Goal: Information Seeking & Learning: Find specific fact

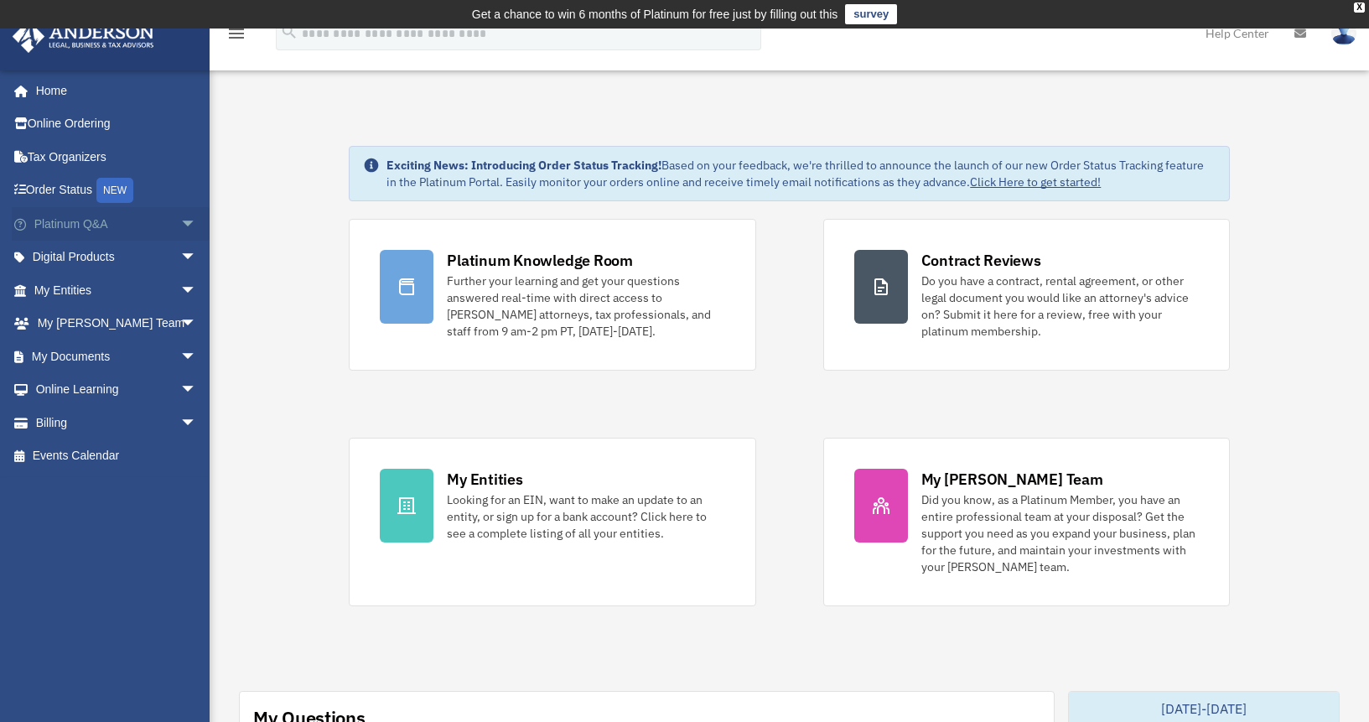
click at [60, 221] on link "Platinum Q&A arrow_drop_down" at bounding box center [117, 224] width 210 height 34
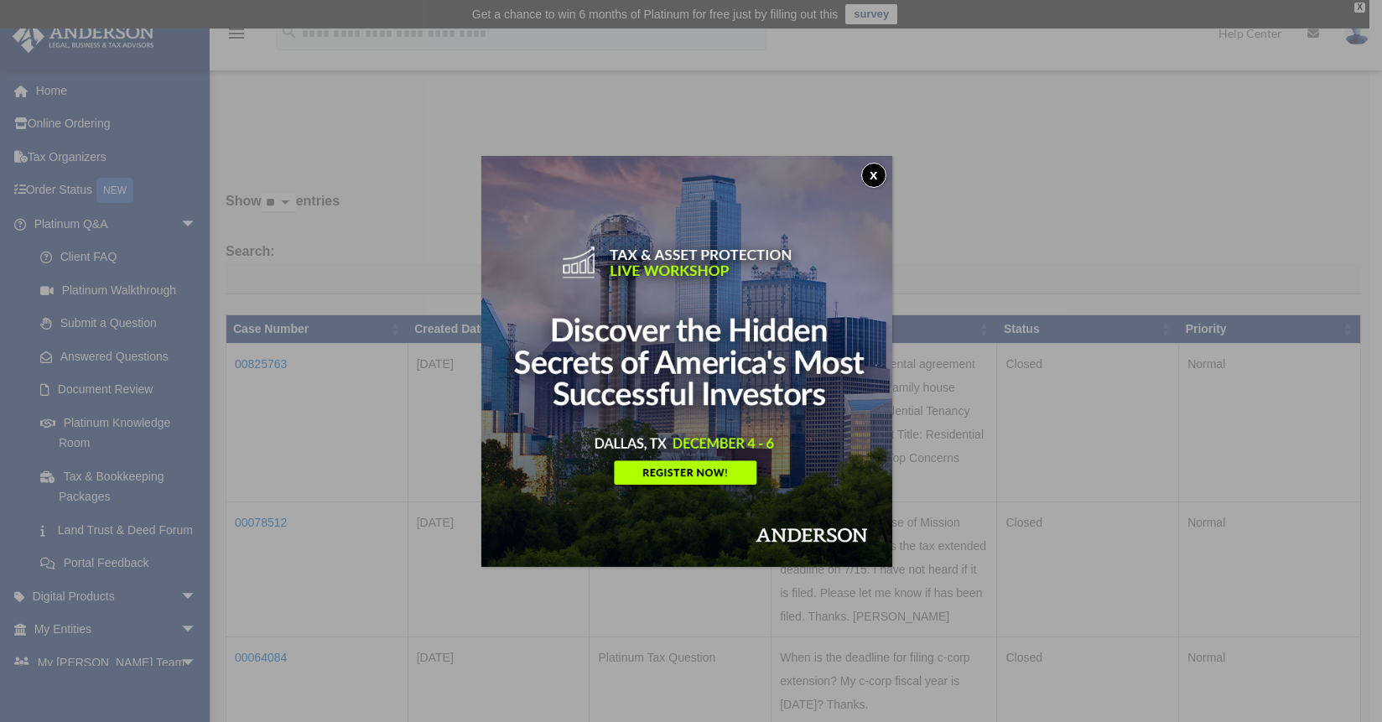
click at [876, 169] on button "x" at bounding box center [873, 175] width 25 height 25
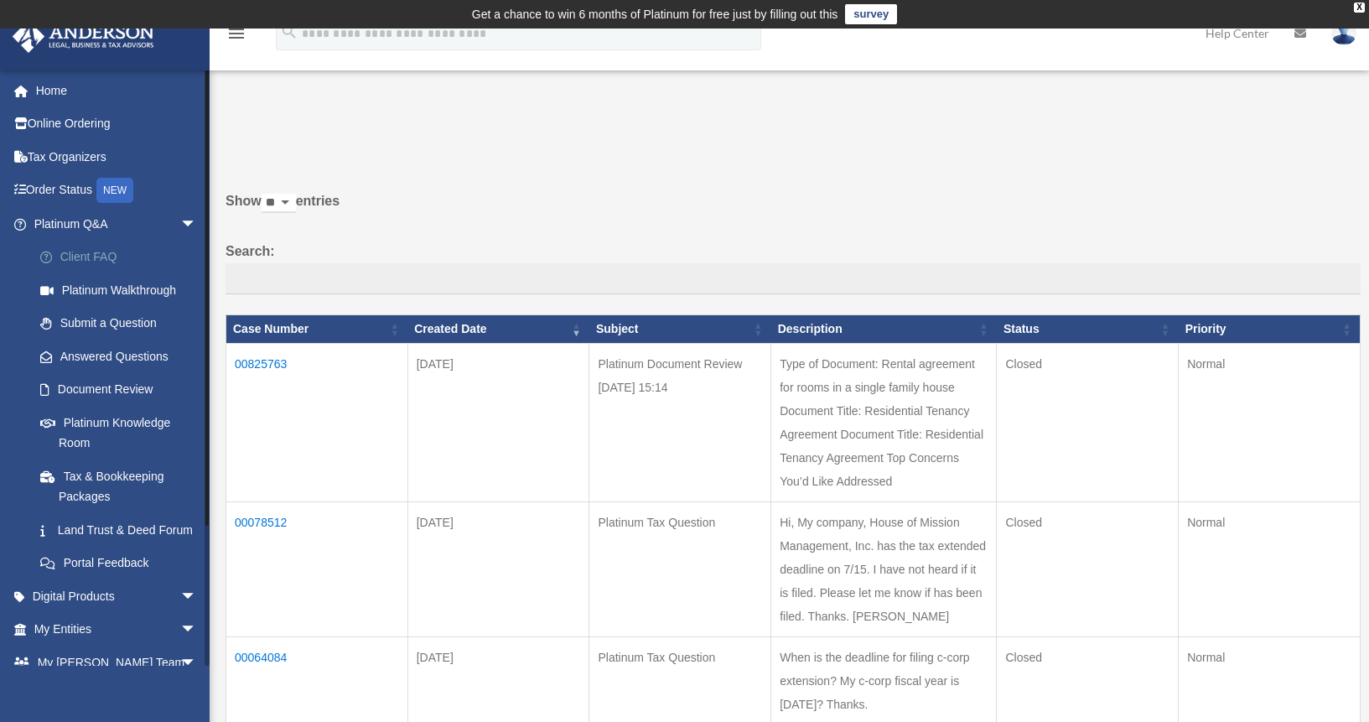
click at [83, 256] on link "Client FAQ" at bounding box center [122, 258] width 199 height 34
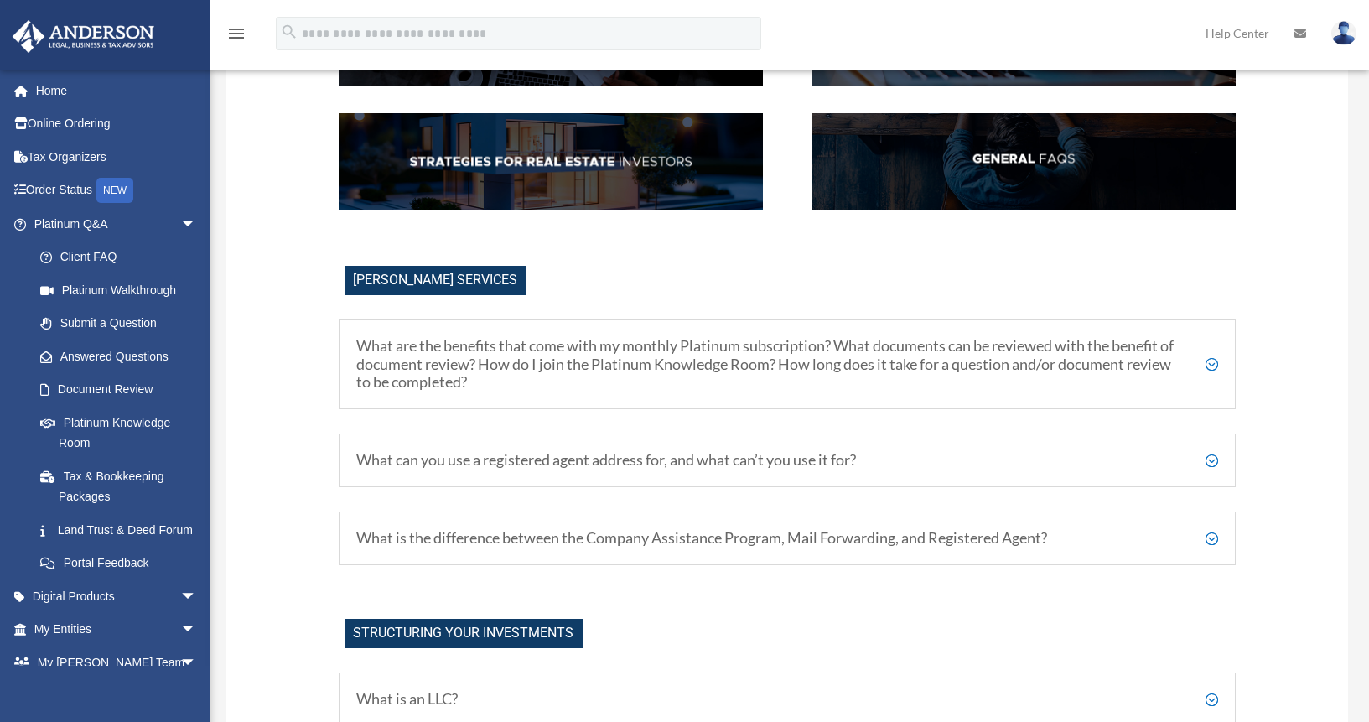
scroll to position [419, 0]
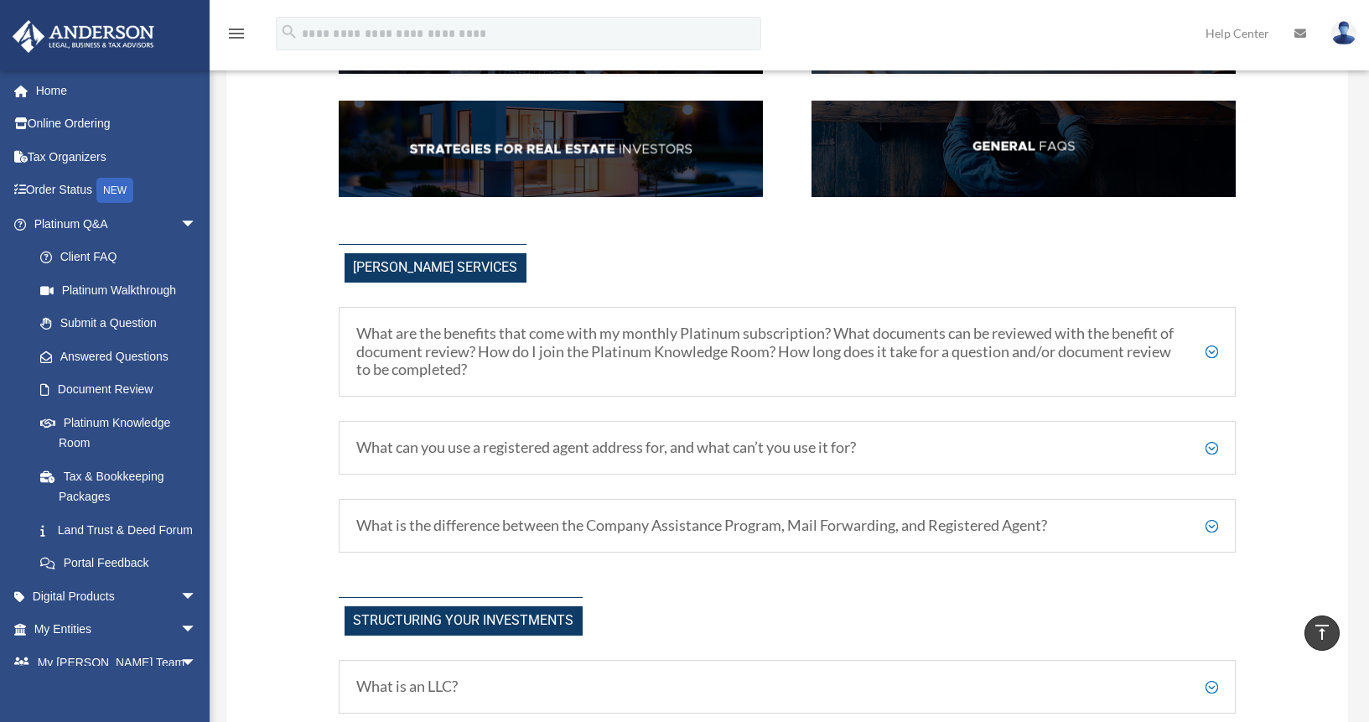
click at [533, 342] on h5 "What are the benefits that come with my monthly Platinum subscription? What doc…" at bounding box center [787, 352] width 862 height 55
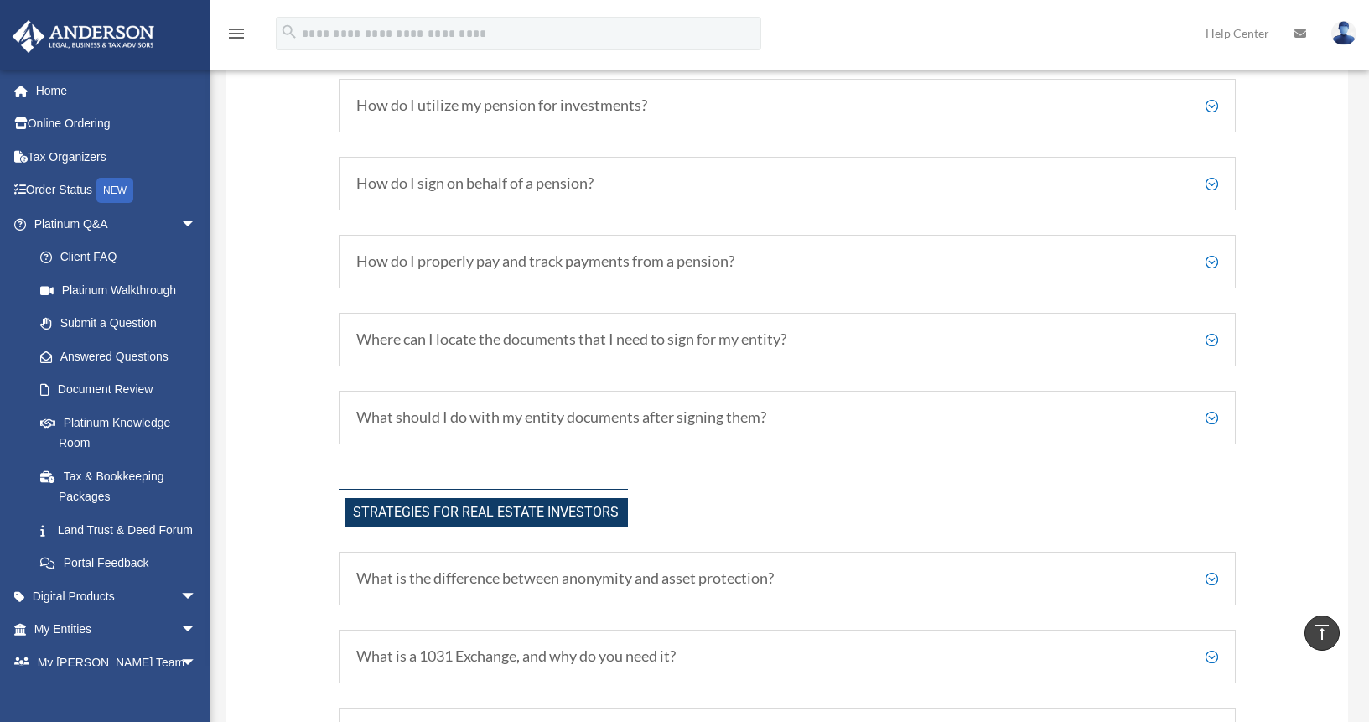
scroll to position [3606, 0]
